Goal: Find specific page/section: Find specific page/section

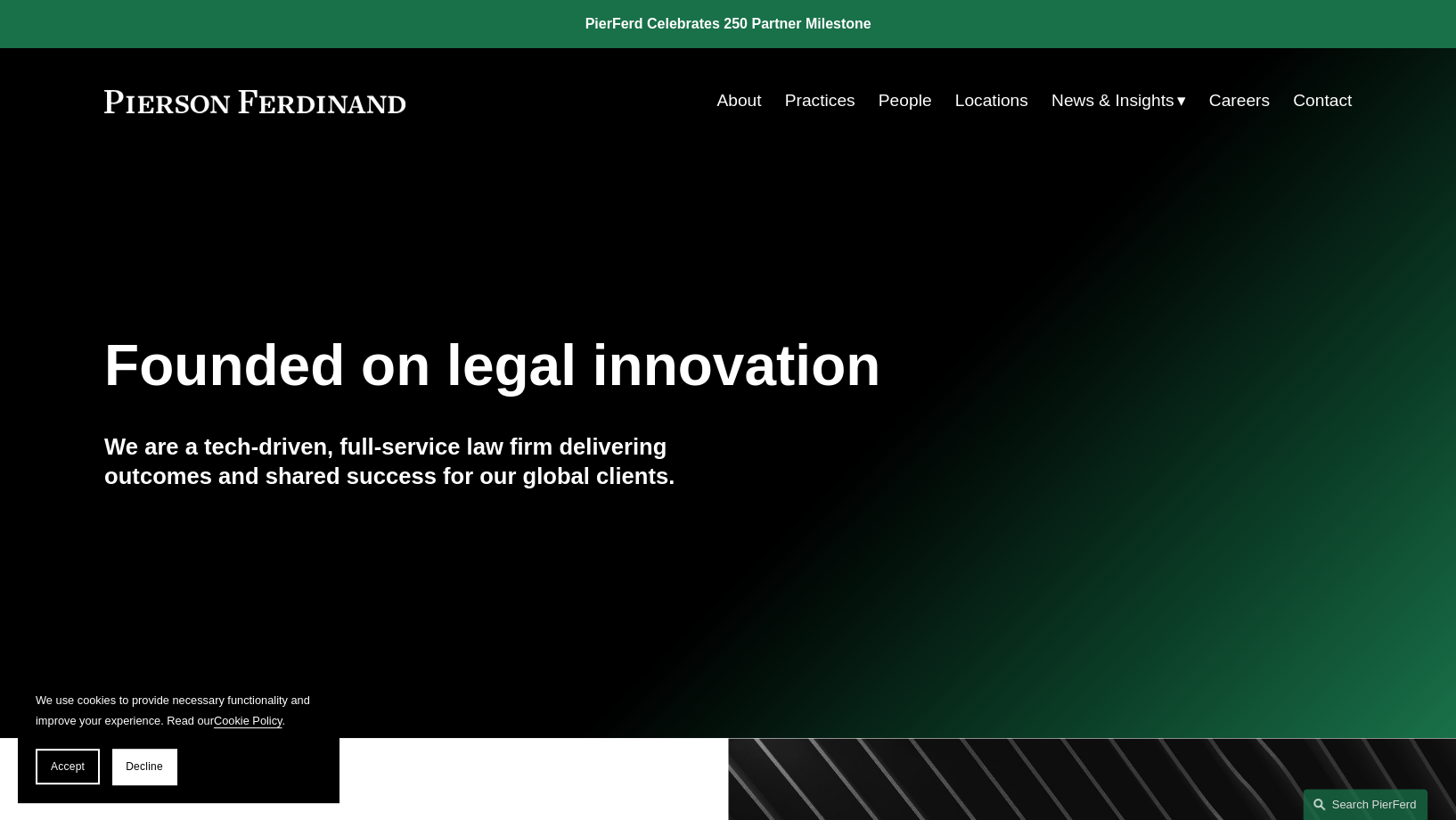
click at [914, 106] on link "People" at bounding box center [905, 101] width 53 height 34
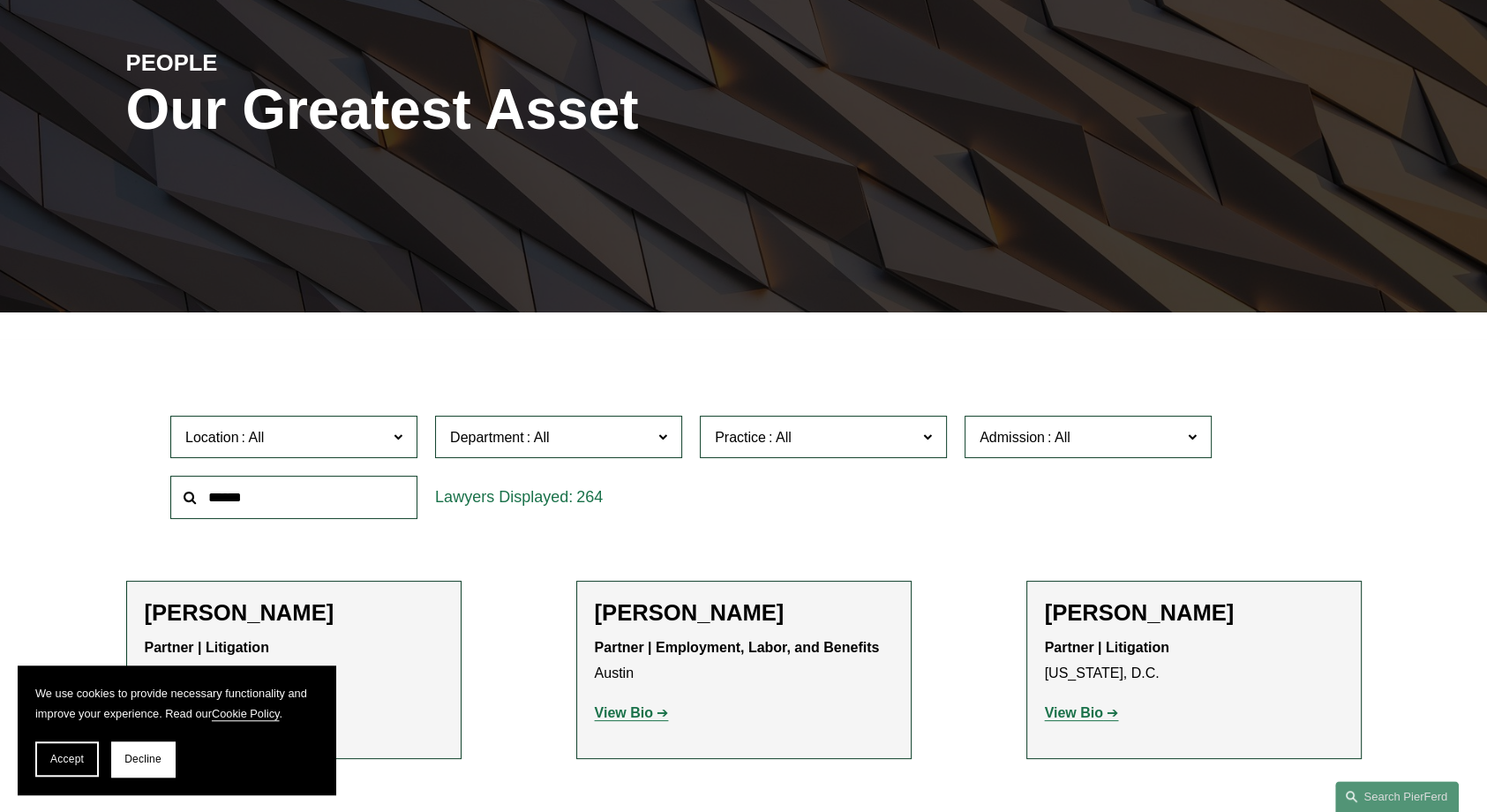
scroll to position [330, 0]
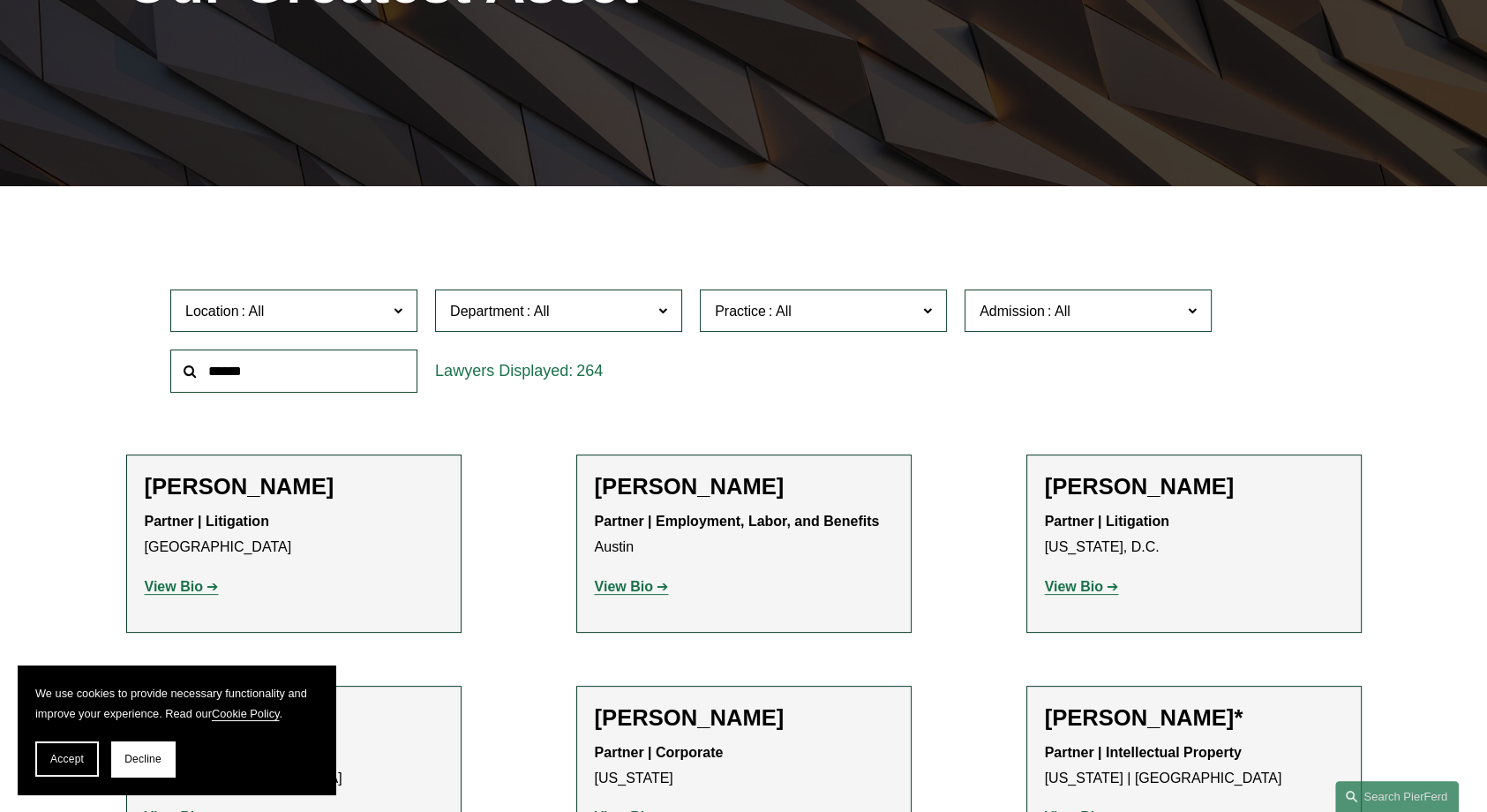
click at [923, 318] on label "Practice" at bounding box center [824, 311] width 247 height 43
click at [0, 0] on link "Patents" at bounding box center [0, 0] width 0 height 0
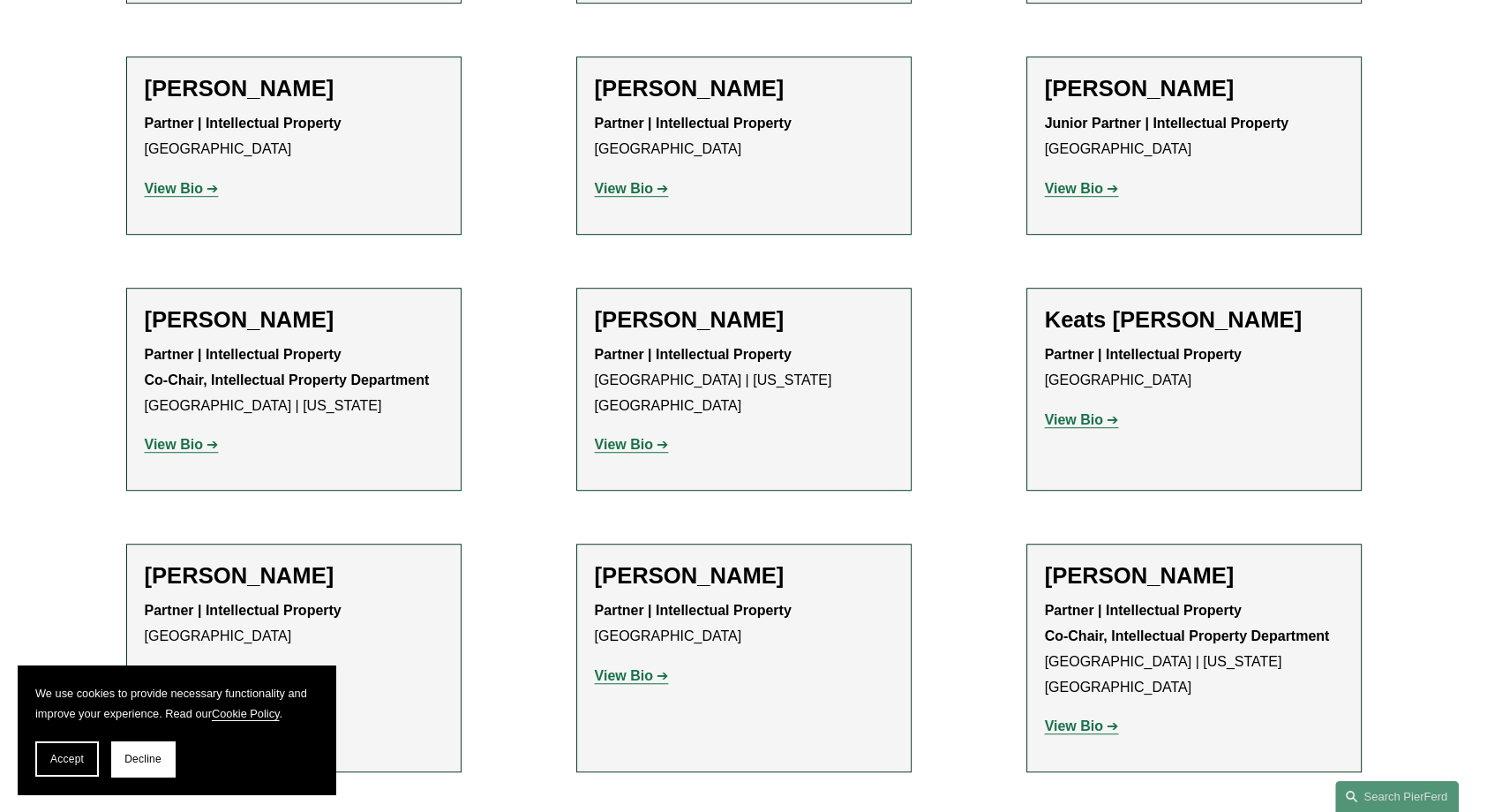
scroll to position [1173, 0]
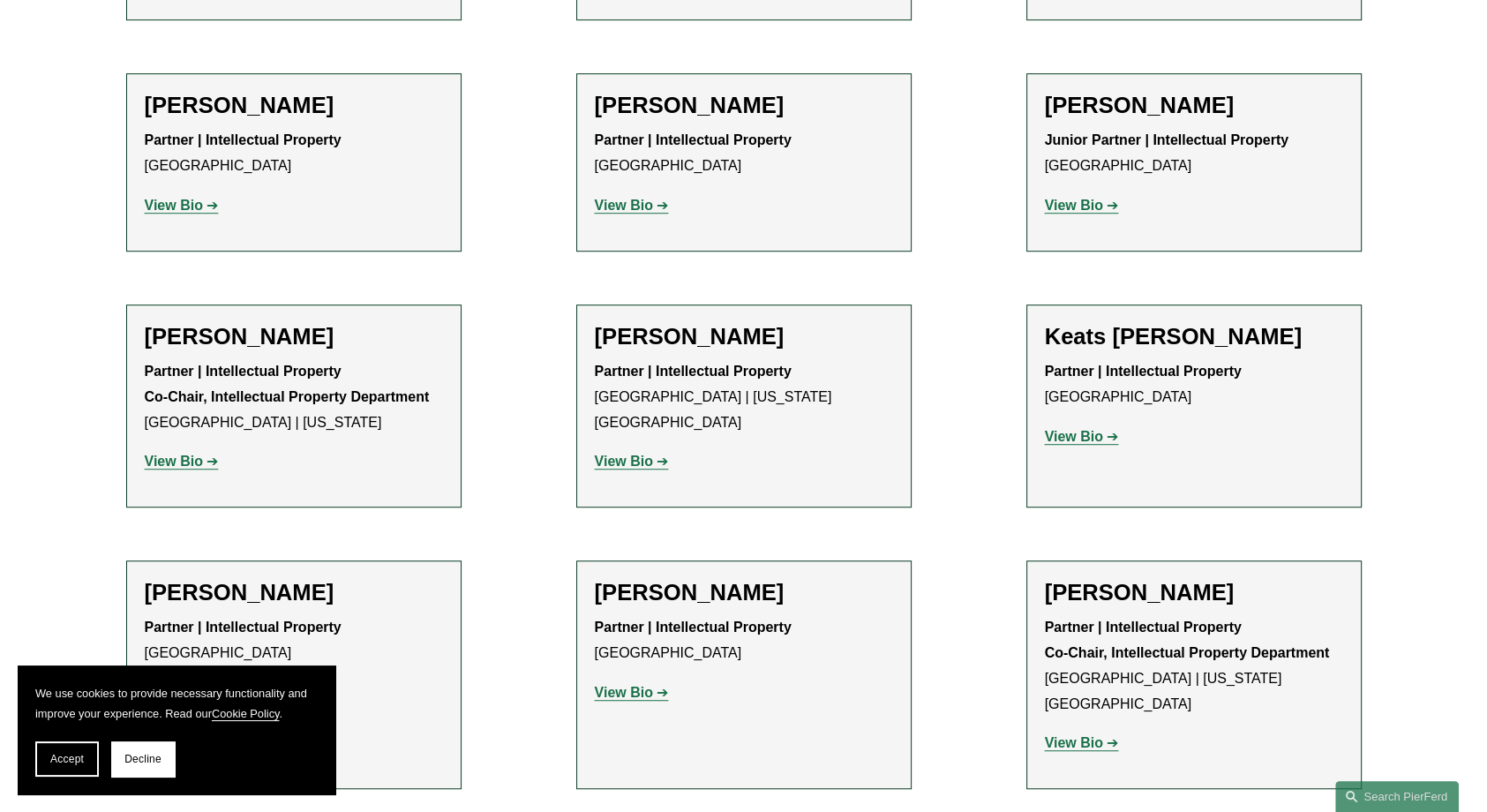
click at [58, 316] on div "Filter Location All Atlanta Austin Bellevue Boston Charlotte Chicago Cincinnati…" at bounding box center [744, 128] width 1487 height 1517
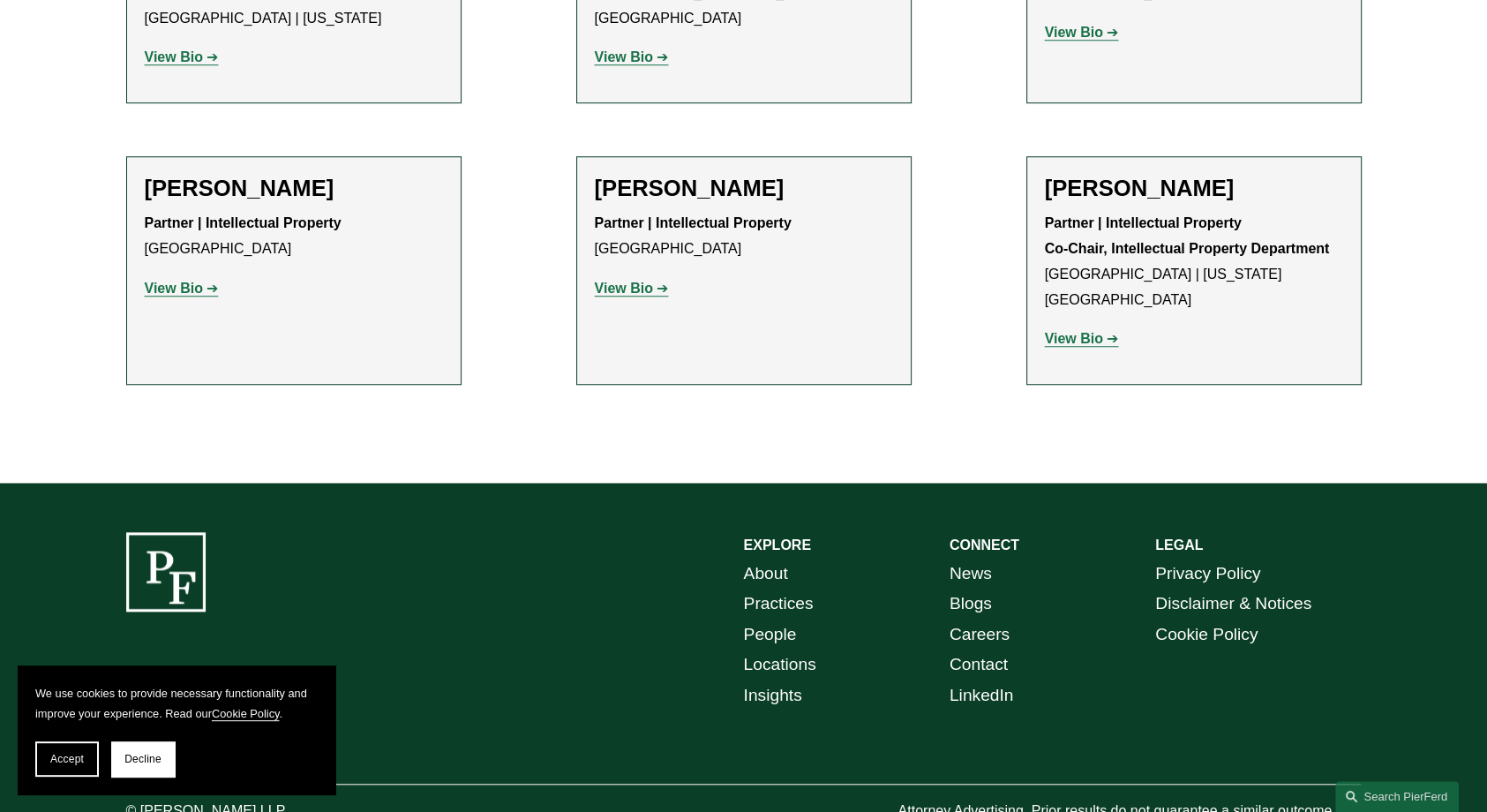
scroll to position [1613, 0]
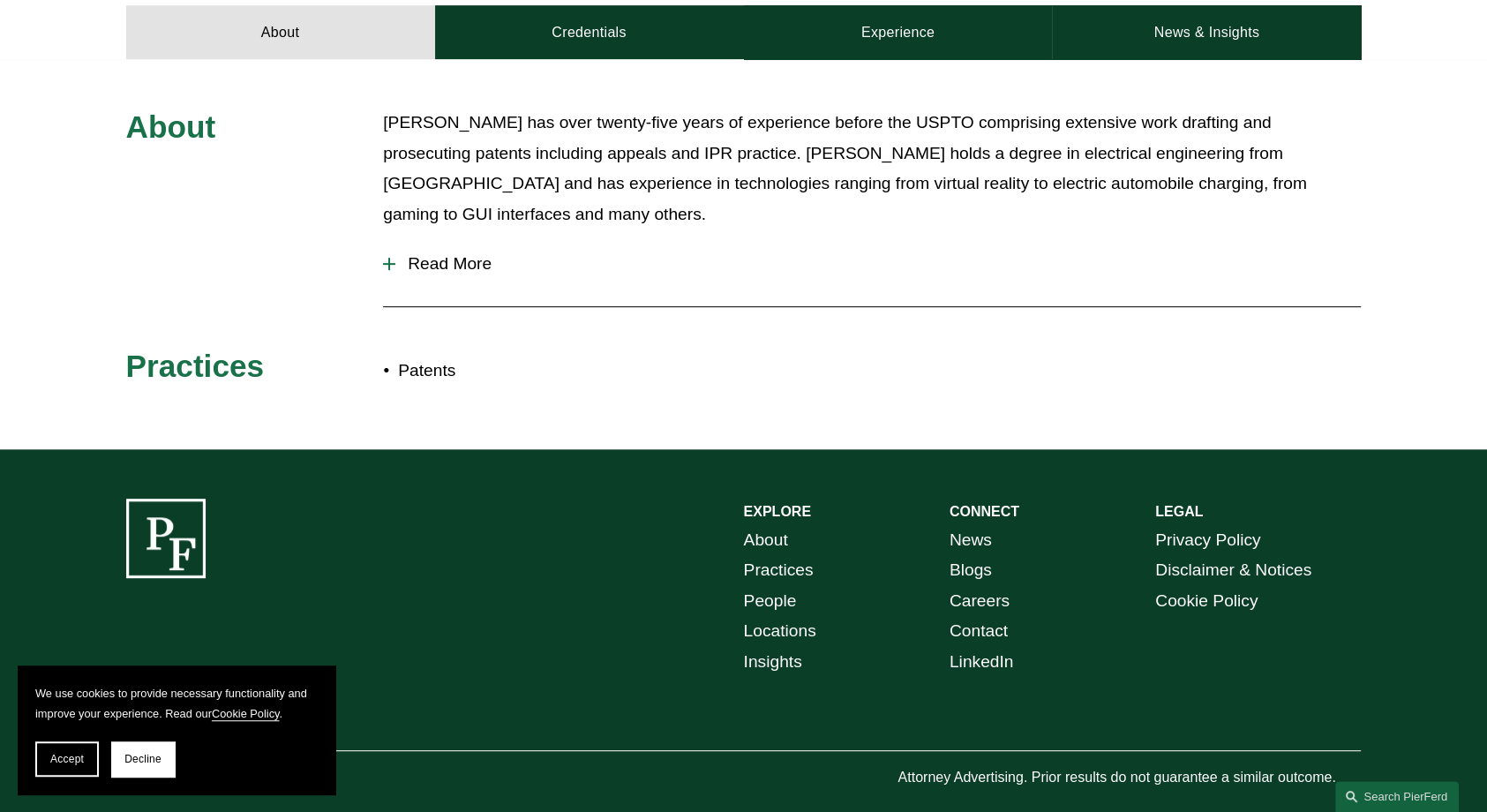
scroll to position [804, 0]
